Goal: Obtain resource: Download file/media

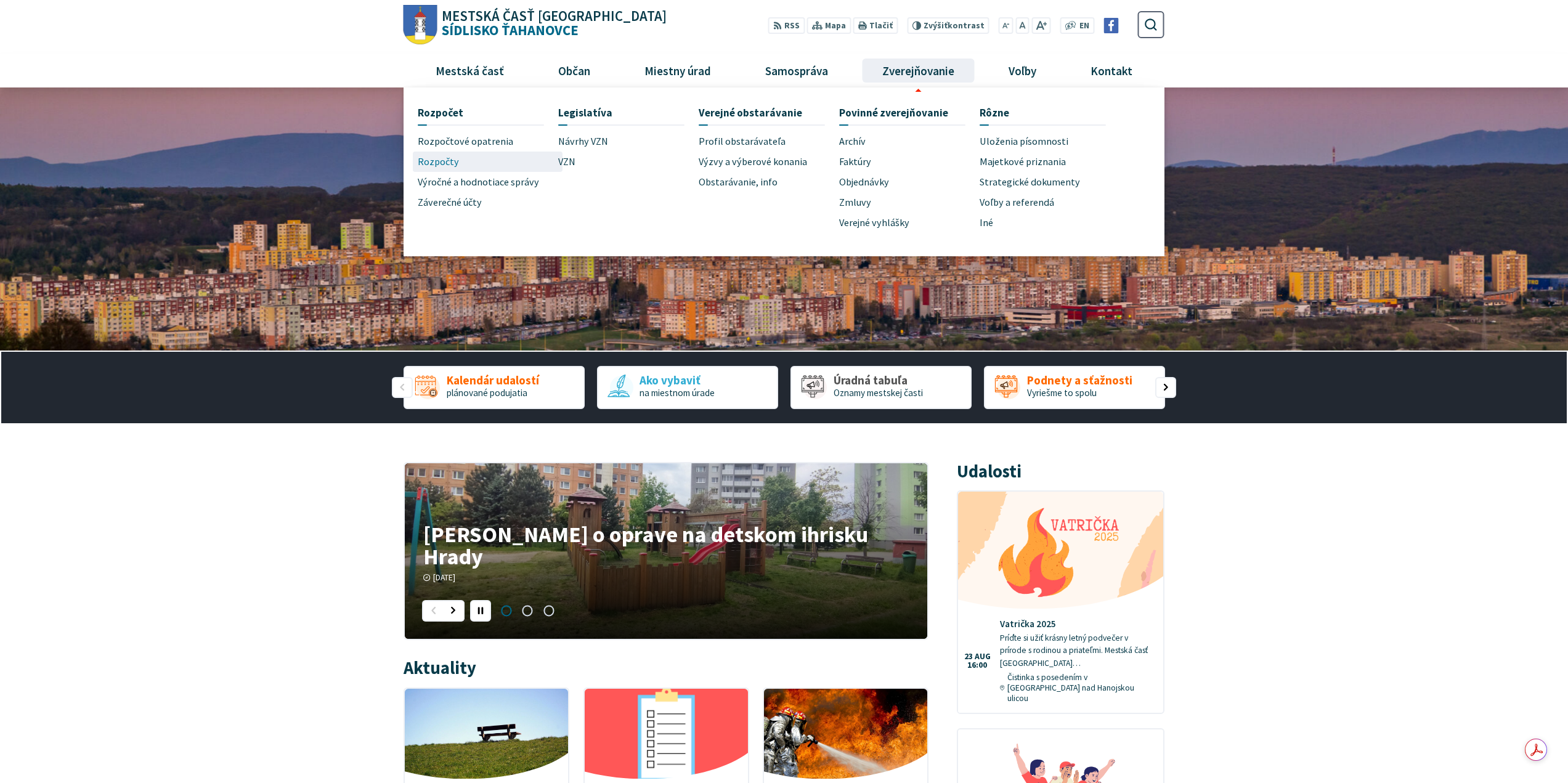
click at [425, 159] on span "Rozpočty" at bounding box center [438, 162] width 41 height 21
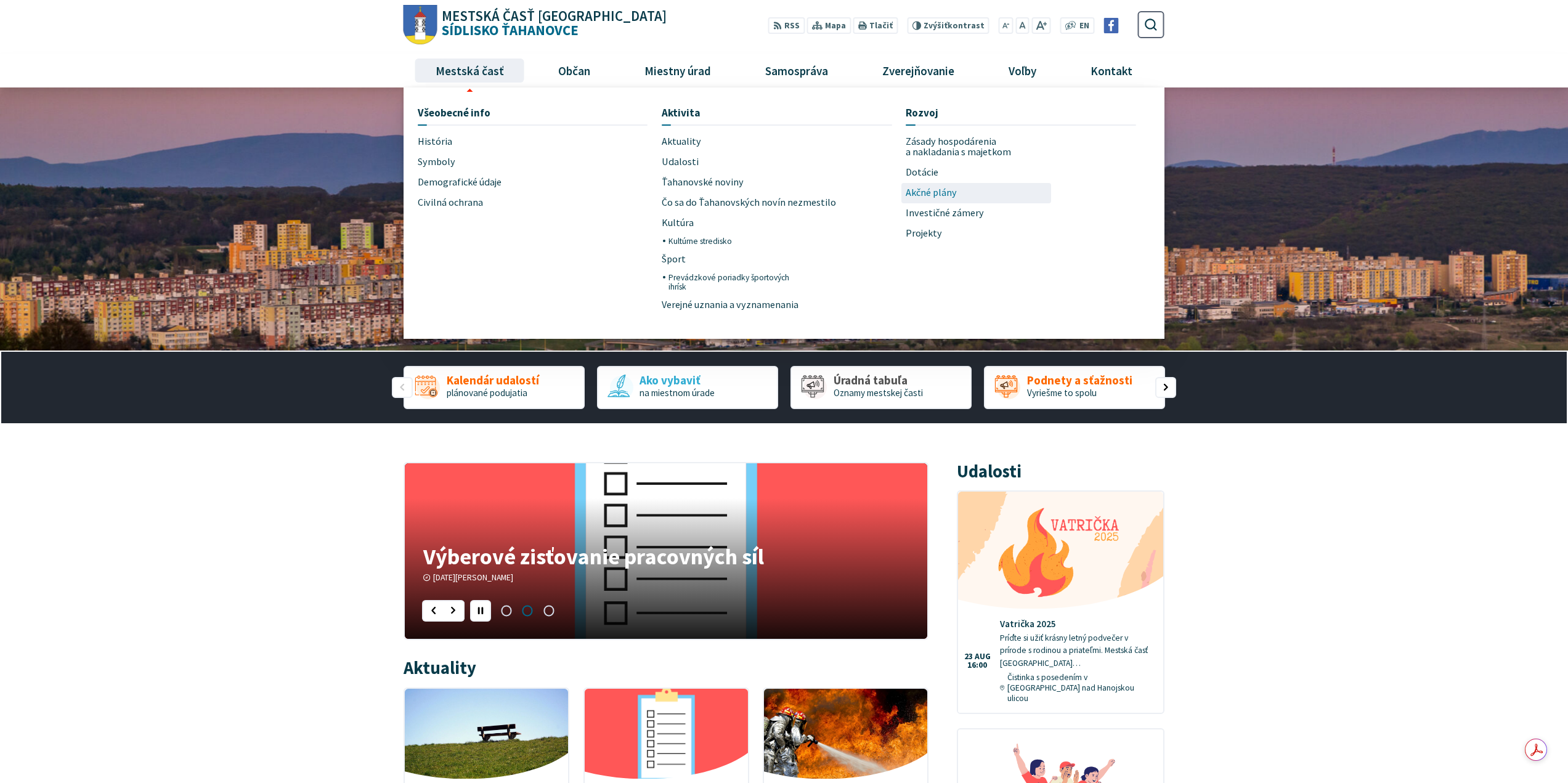
click at [937, 192] on span "Akčné plány" at bounding box center [931, 193] width 51 height 21
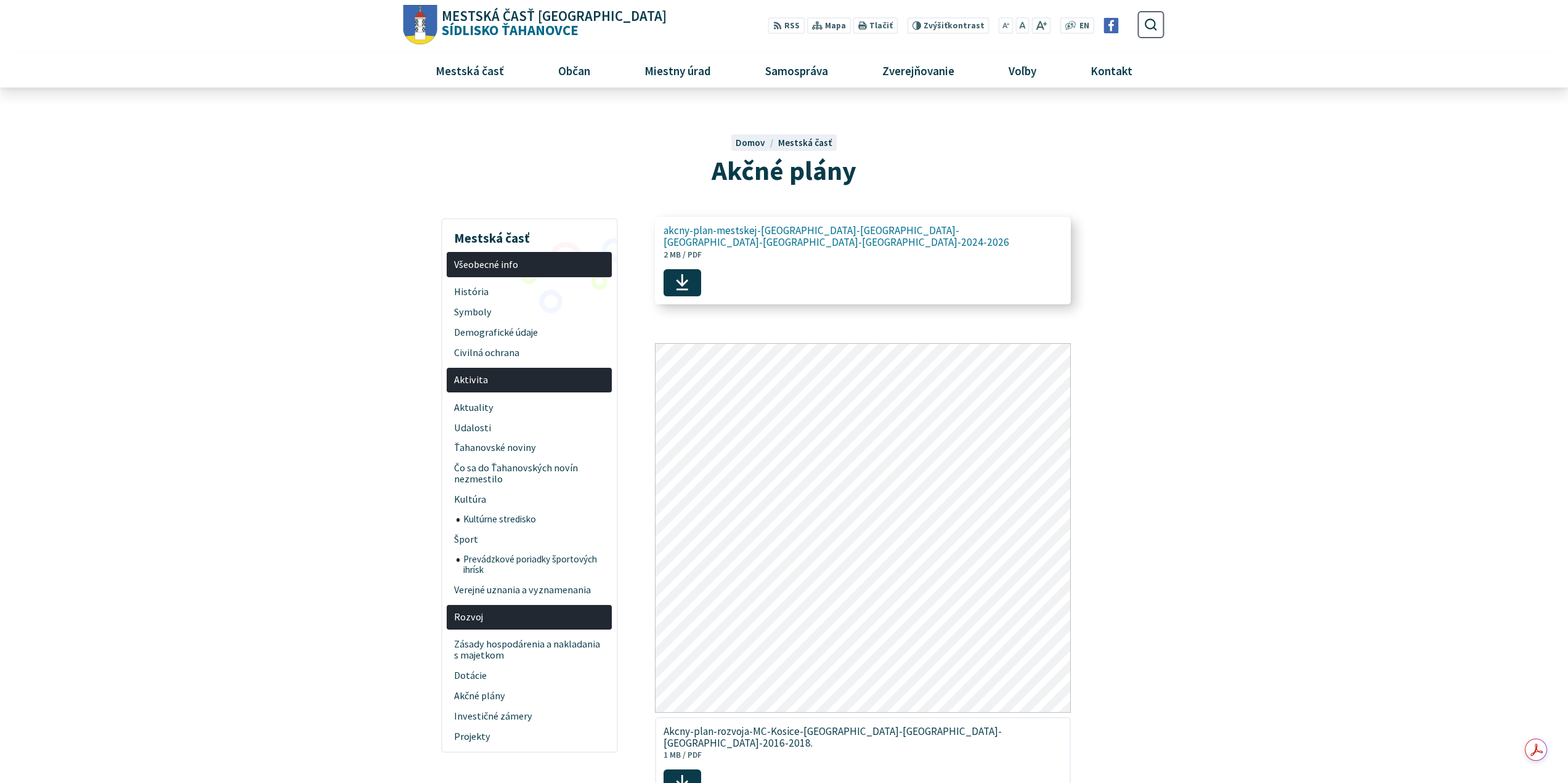
click at [906, 243] on span "akcny-plan-mestskej-[GEOGRAPHIC_DATA]-[GEOGRAPHIC_DATA]-[GEOGRAPHIC_DATA]-[GEOG…" at bounding box center [856, 243] width 385 height 44
click at [688, 274] on use at bounding box center [681, 282] width 12 height 16
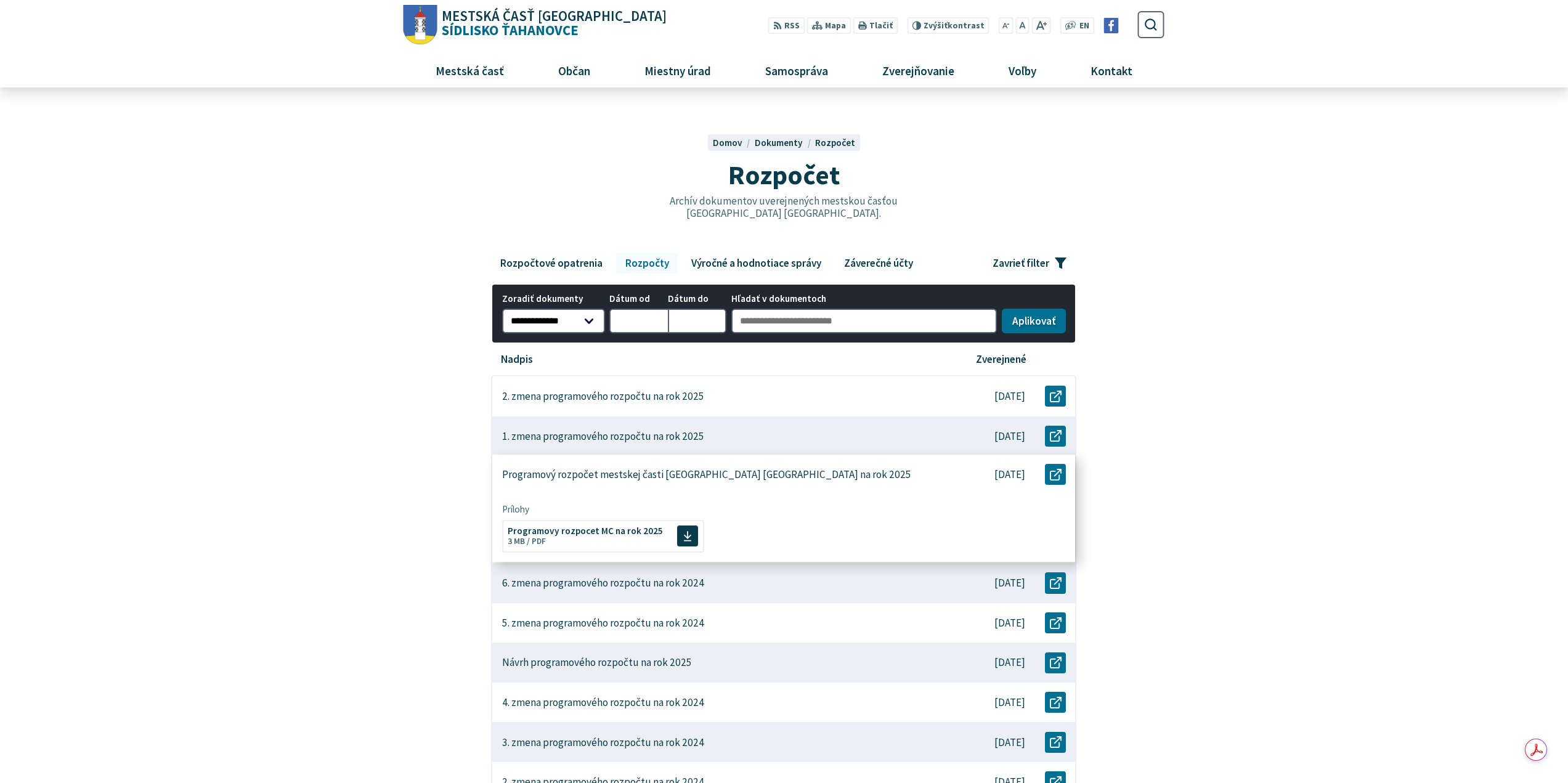
click at [669, 475] on p "Programový rozpočet mestskej časti Košice-Sídlisko Ťahanovce na rok 2025" at bounding box center [707, 474] width 409 height 13
click at [591, 541] on span "Programovy rozpocet MC na rok 2025 Veľkosť a typ súboru 3 MB / PDF" at bounding box center [585, 535] width 155 height 29
